Goal: Check status: Check status

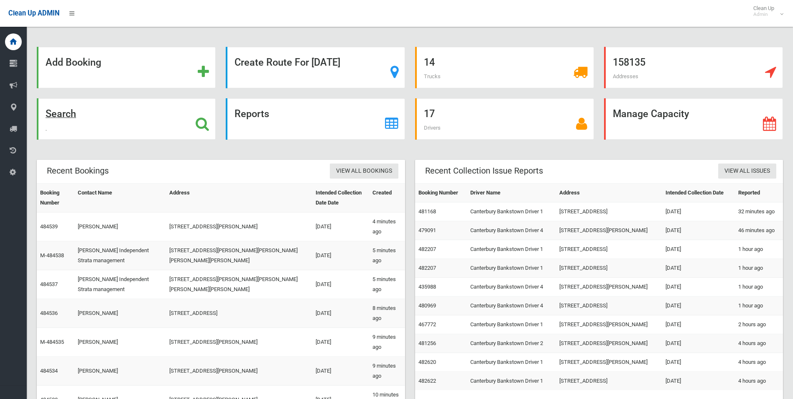
click at [51, 113] on strong "Search" at bounding box center [61, 114] width 31 height 12
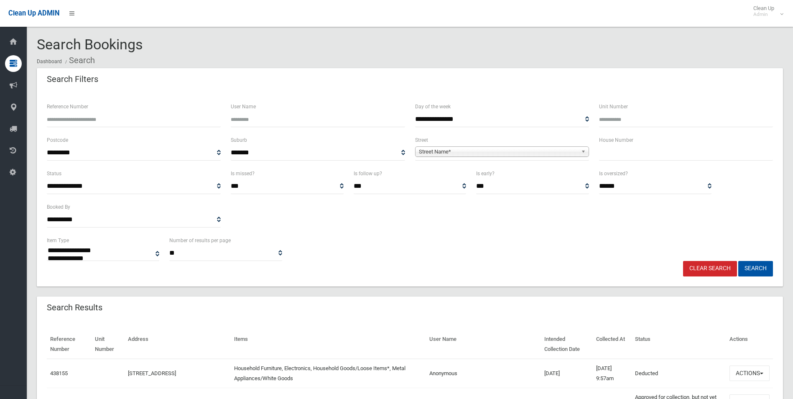
select select
click at [655, 154] on input "text" at bounding box center [686, 152] width 174 height 15
type input "**"
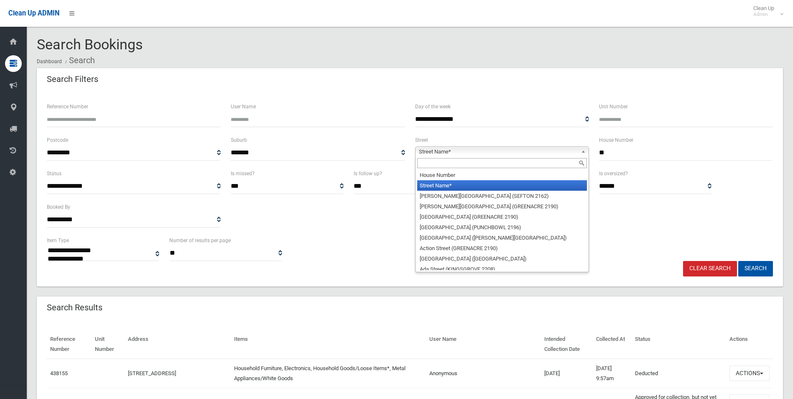
click at [458, 147] on span "Street Name*" at bounding box center [498, 152] width 159 height 10
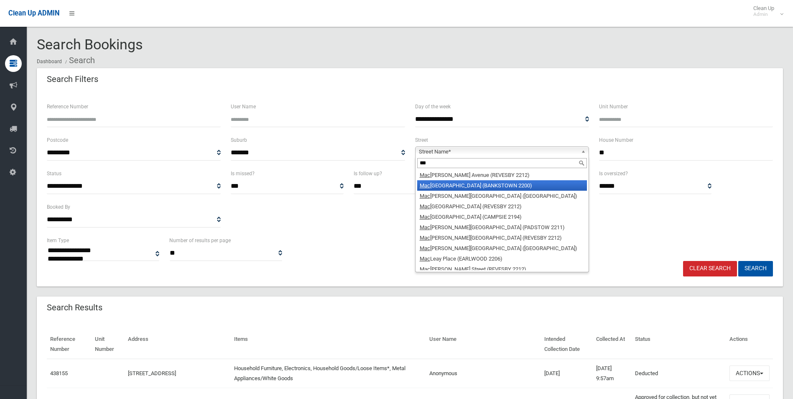
type input "***"
click at [451, 183] on li "Mac auley Avenue (BANKSTOWN 2200)" at bounding box center [502, 185] width 170 height 10
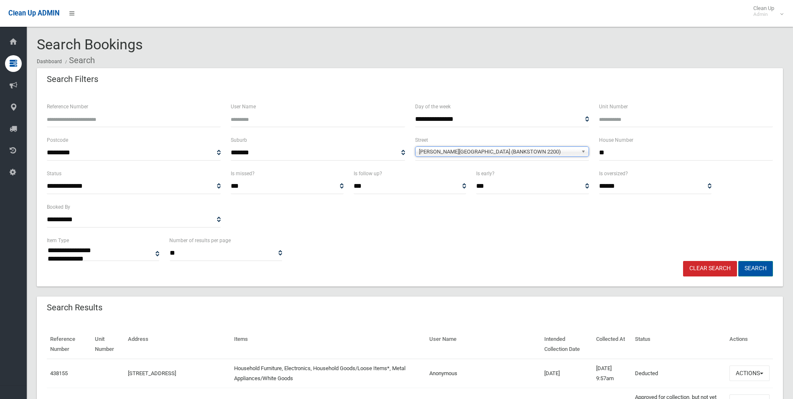
click at [755, 265] on button "Search" at bounding box center [755, 268] width 35 height 15
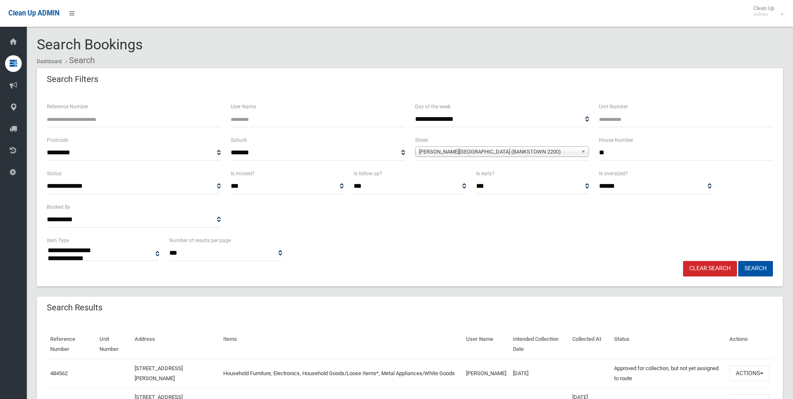
select select
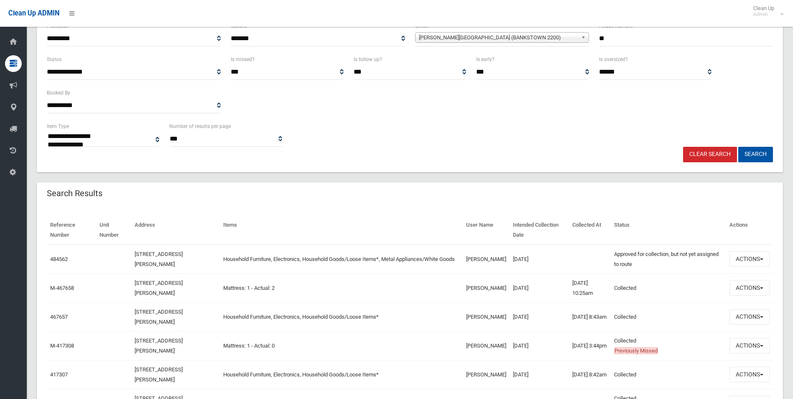
scroll to position [122, 0]
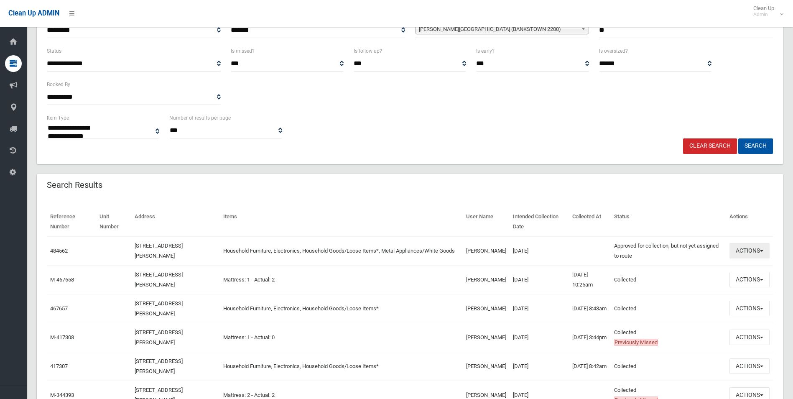
click at [746, 243] on button "Actions" at bounding box center [749, 250] width 40 height 15
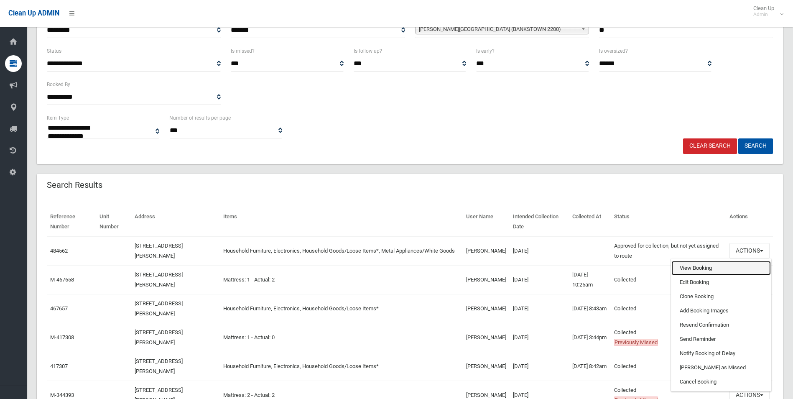
click at [689, 268] on link "View Booking" at bounding box center [720, 268] width 99 height 14
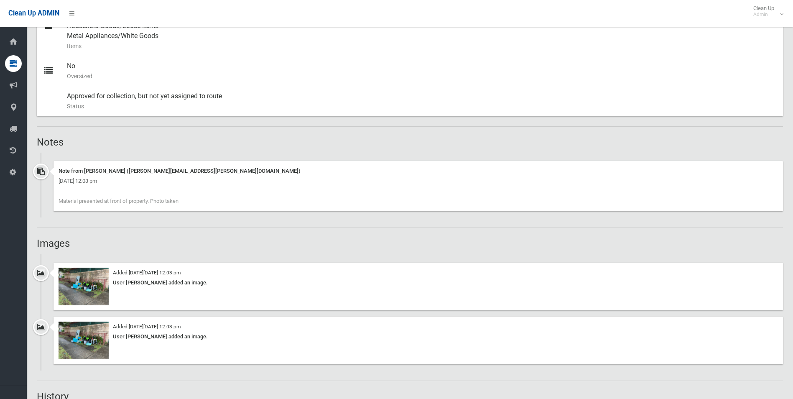
scroll to position [451, 0]
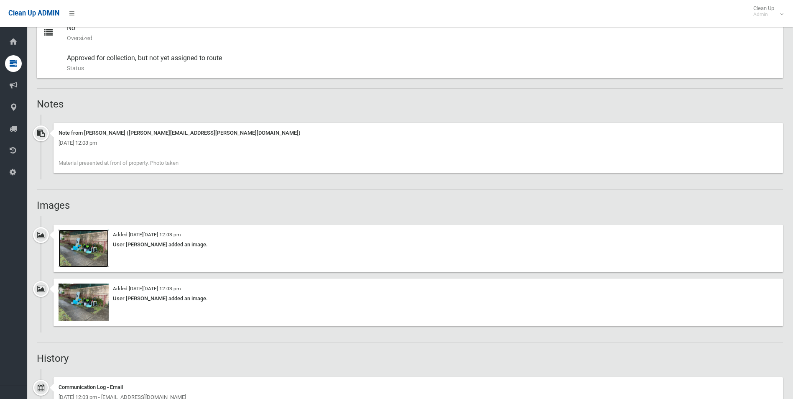
click at [86, 250] on img at bounding box center [84, 248] width 50 height 38
click at [83, 298] on img at bounding box center [84, 302] width 50 height 38
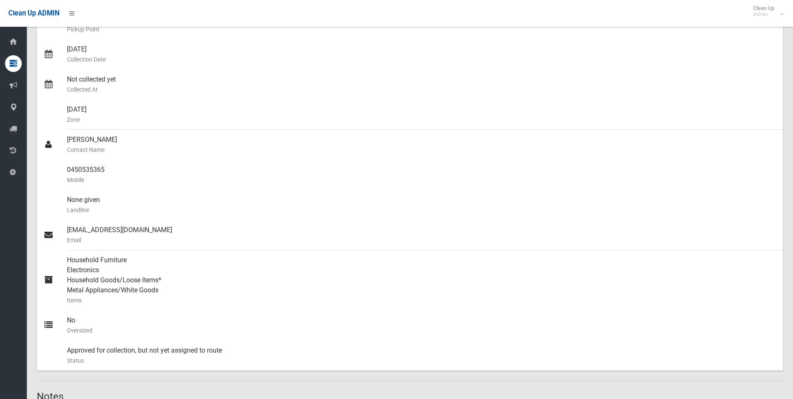
scroll to position [0, 0]
